Goal: Task Accomplishment & Management: Manage account settings

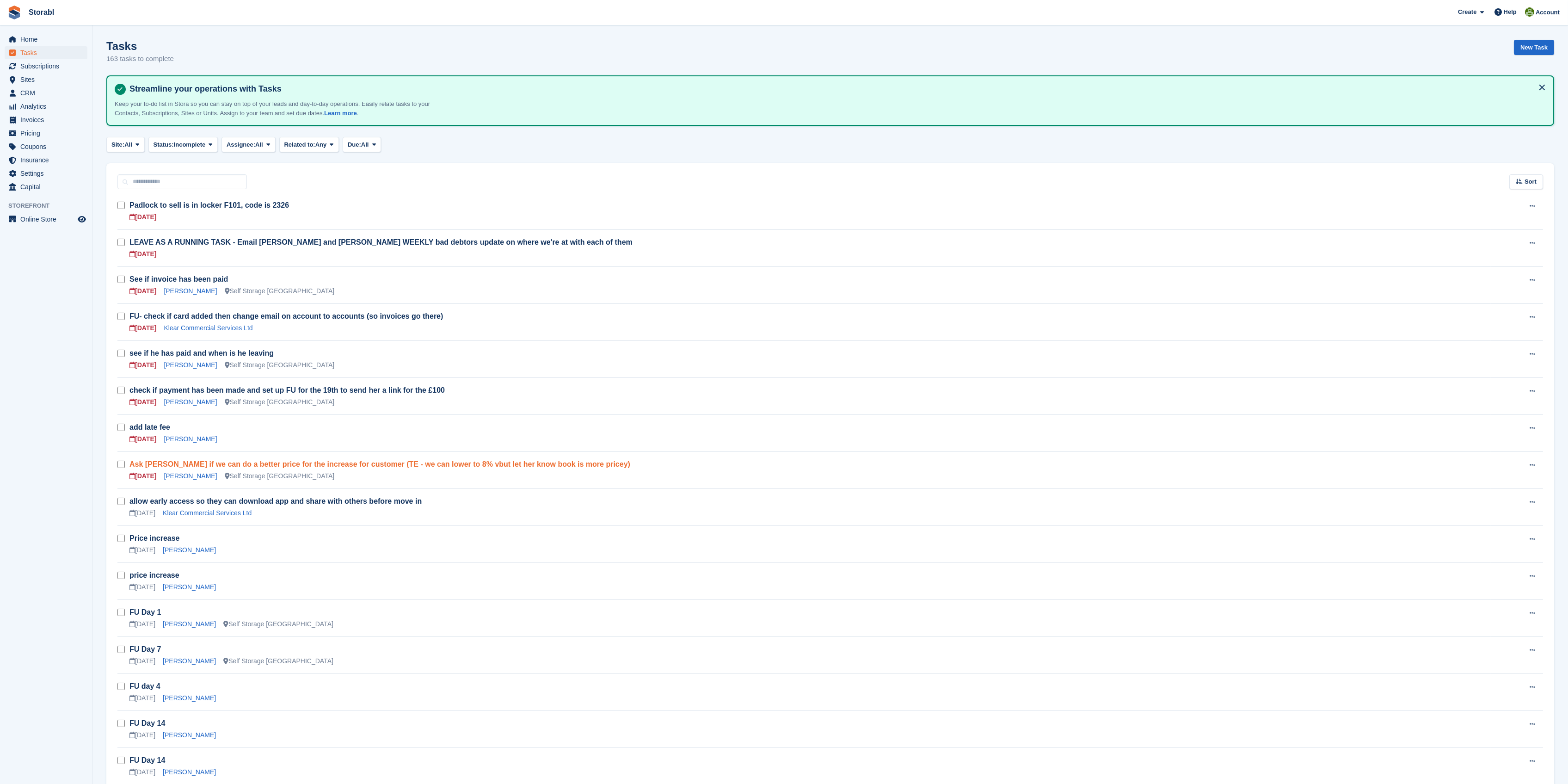
click at [285, 462] on link "Ask Tegan if we can do a better price for the increase for customer (TE - we ca…" at bounding box center [380, 464] width 501 height 8
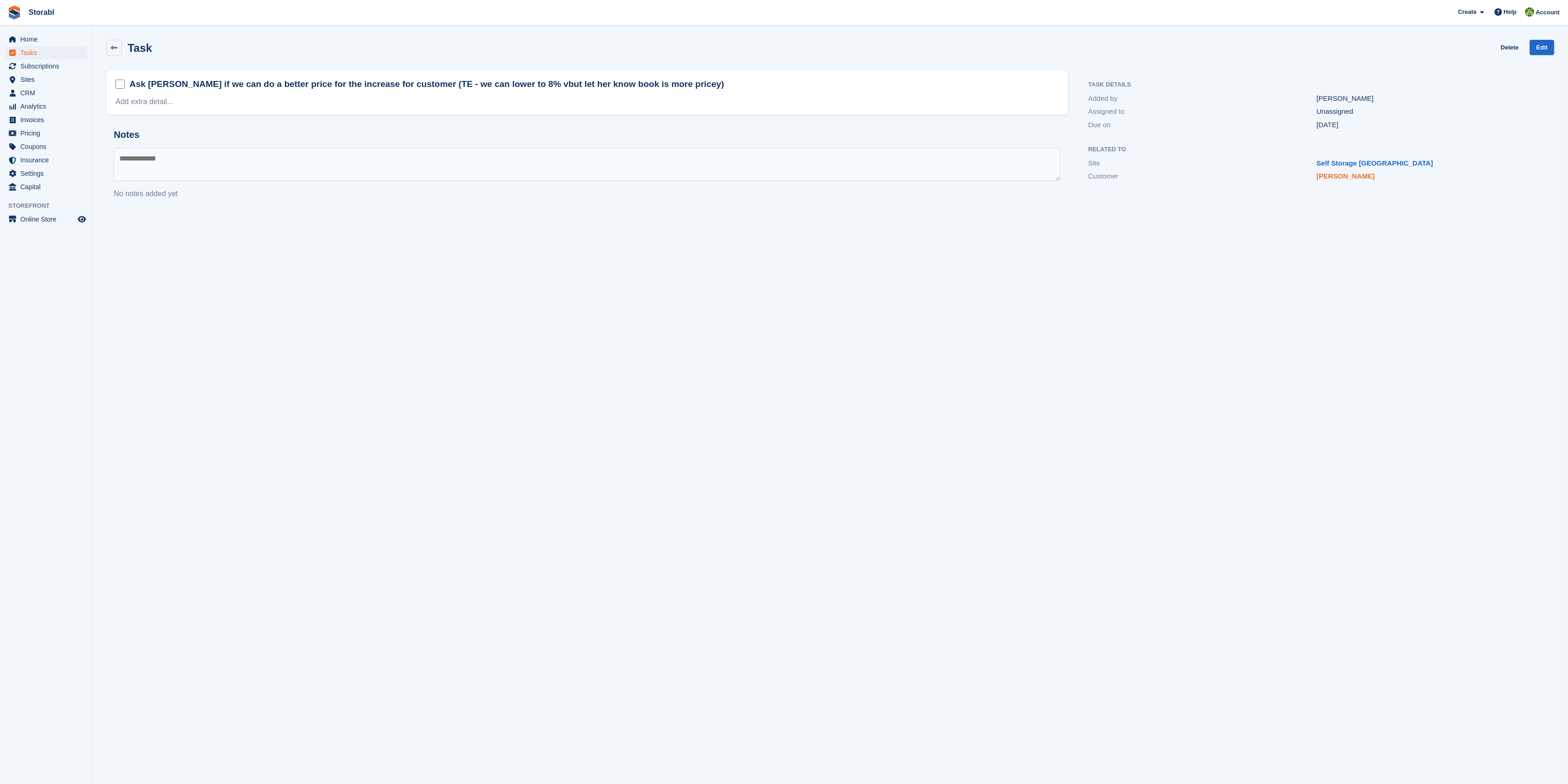
click at [989, 178] on link "Jo Kobarenko" at bounding box center [1345, 176] width 58 height 8
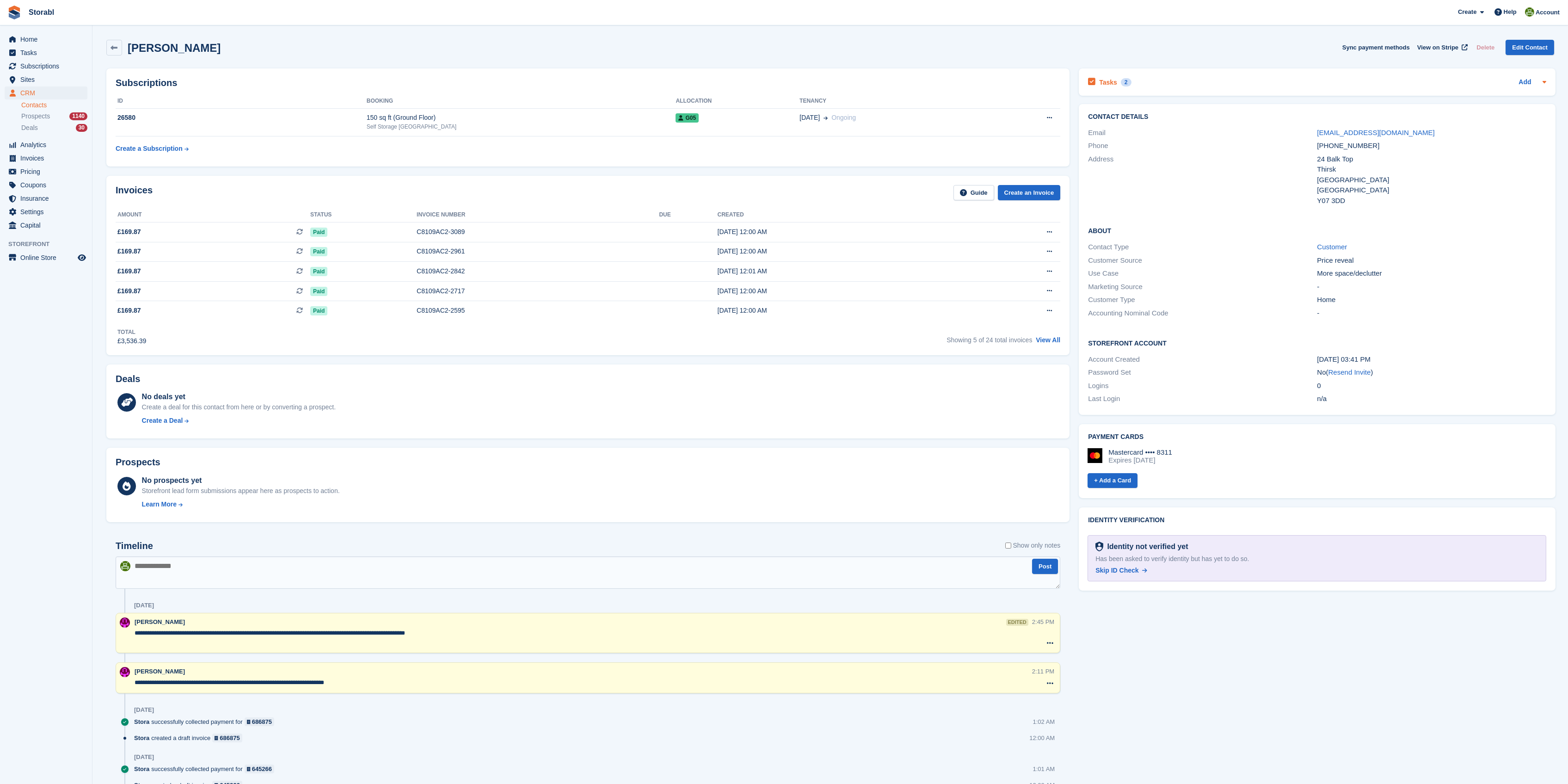
click at [989, 79] on h2 "Tasks" at bounding box center [1108, 82] width 18 height 8
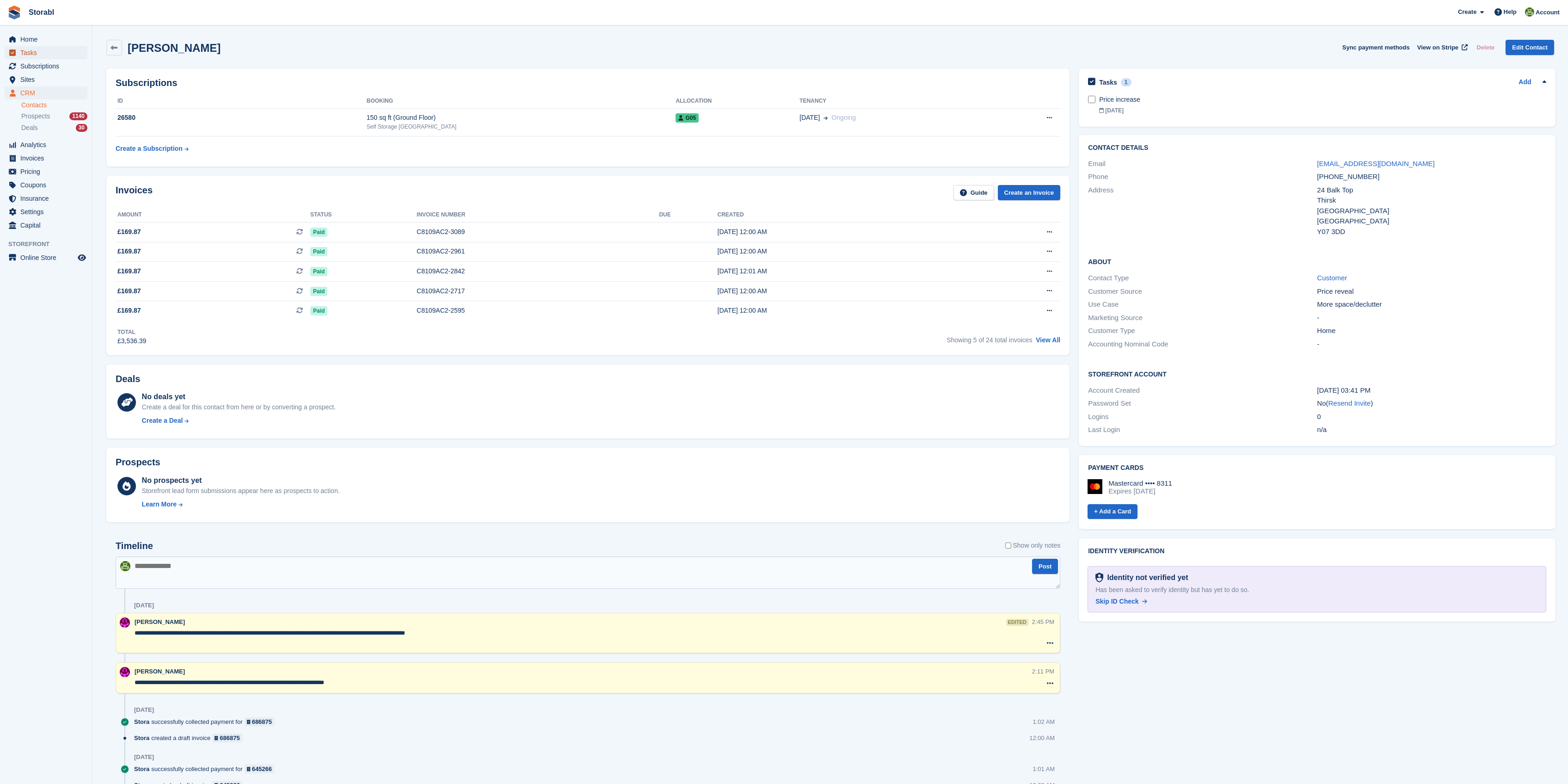
click at [44, 54] on span "Tasks" at bounding box center [48, 53] width 56 height 13
